Goal: Task Accomplishment & Management: Manage account settings

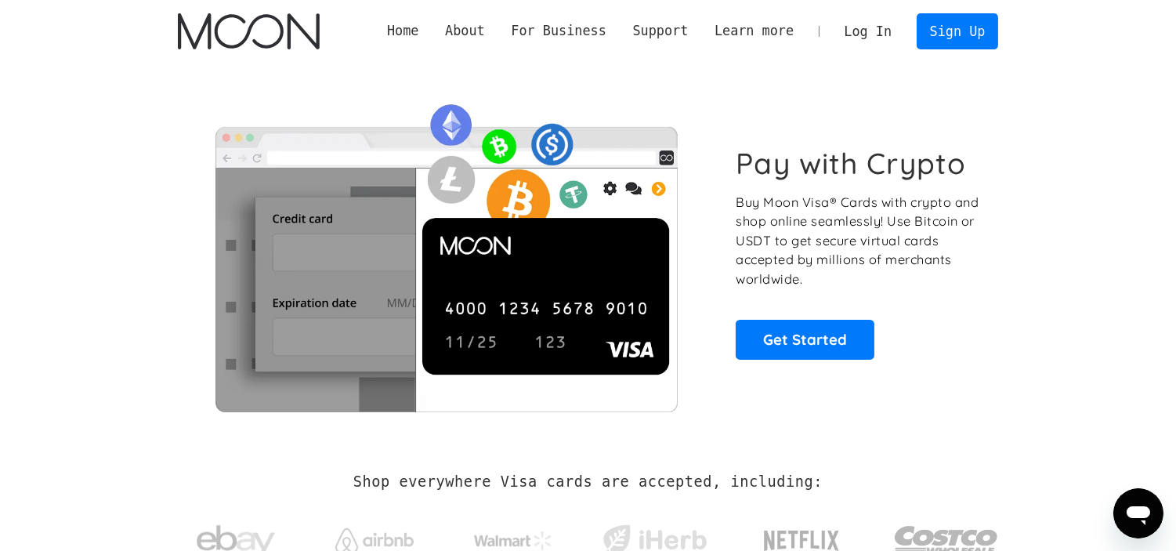
click at [768, 27] on link "Log In" at bounding box center [868, 31] width 74 height 34
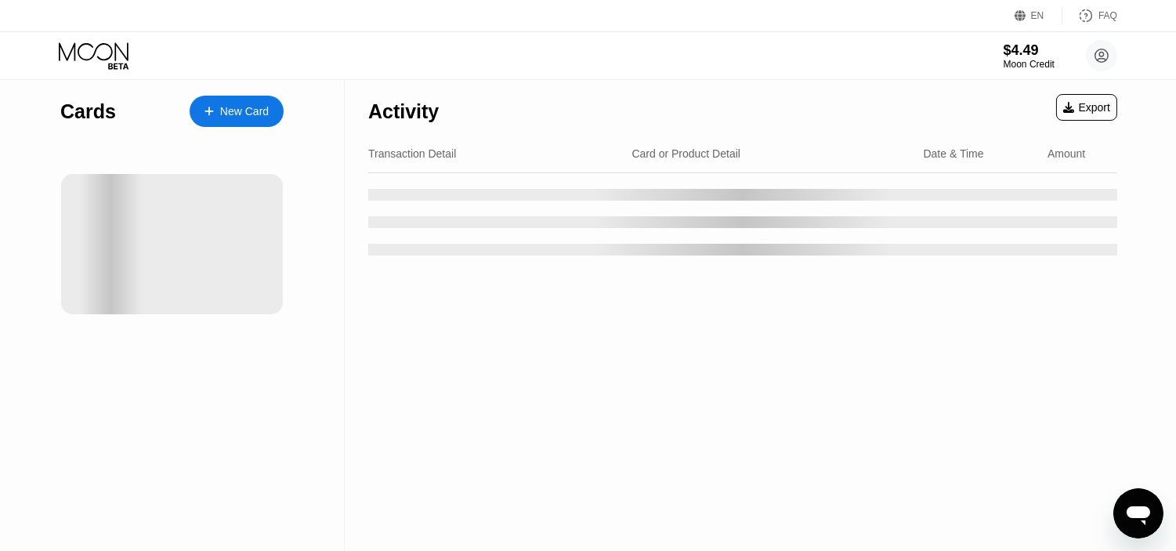
click at [20, 331] on div "Cards New Card" at bounding box center [172, 315] width 345 height 471
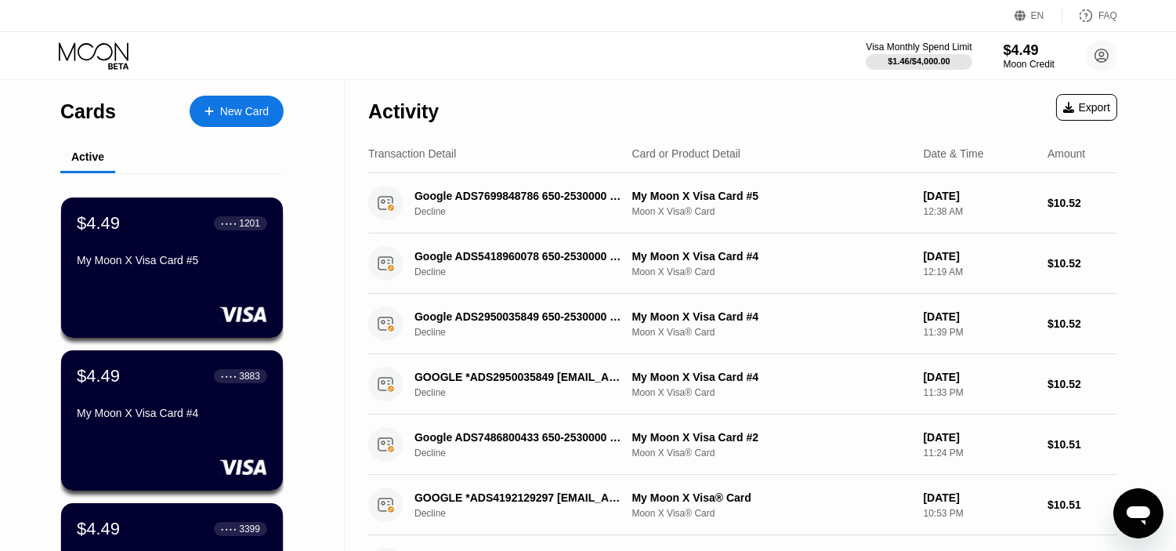
click at [136, 248] on div "$4.49 ● ● ● ● 1201 My Moon X Visa Card #5" at bounding box center [172, 243] width 190 height 60
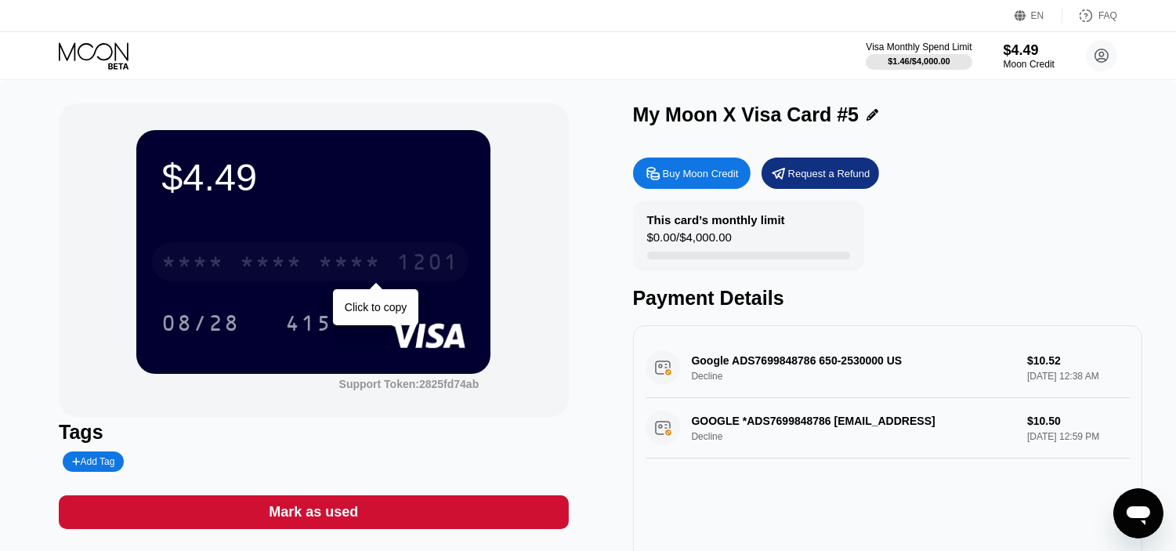
click at [287, 266] on div "* * * *" at bounding box center [271, 263] width 63 height 25
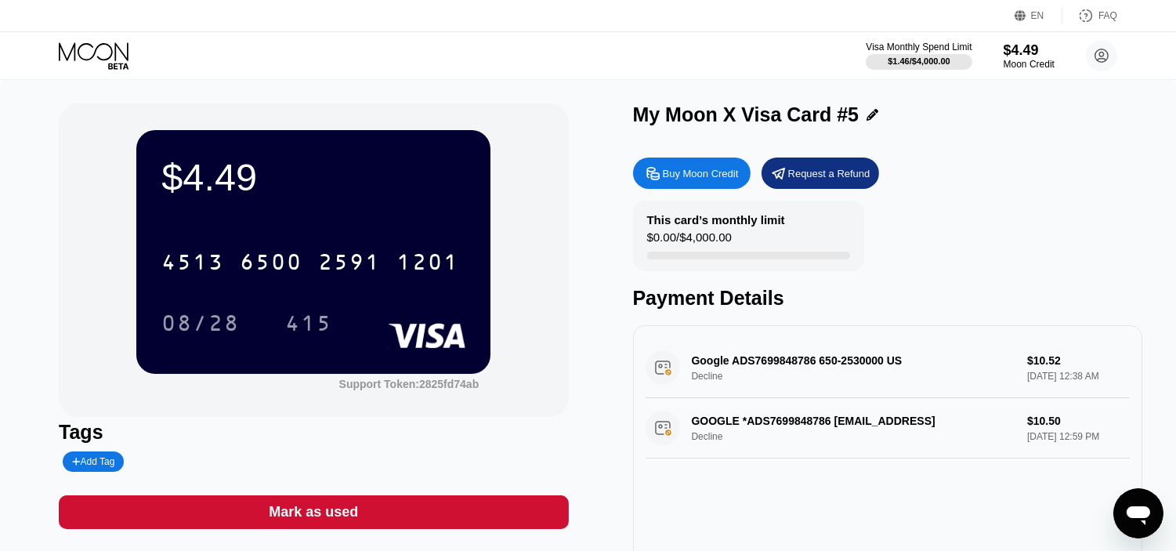
click at [86, 51] on icon at bounding box center [95, 55] width 73 height 27
